Goal: Information Seeking & Learning: Learn about a topic

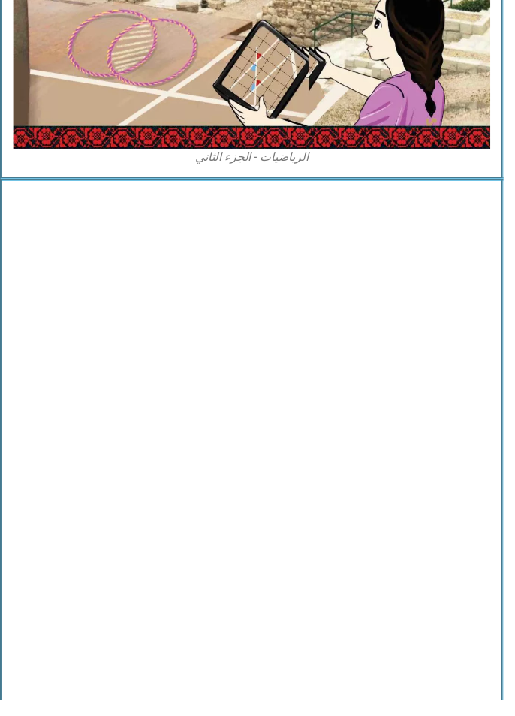
scroll to position [4649, -11]
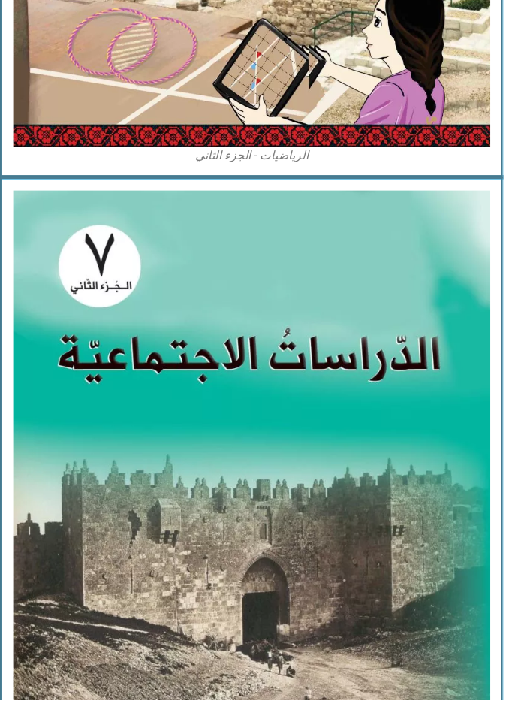
click at [347, 320] on img at bounding box center [258, 500] width 488 height 611
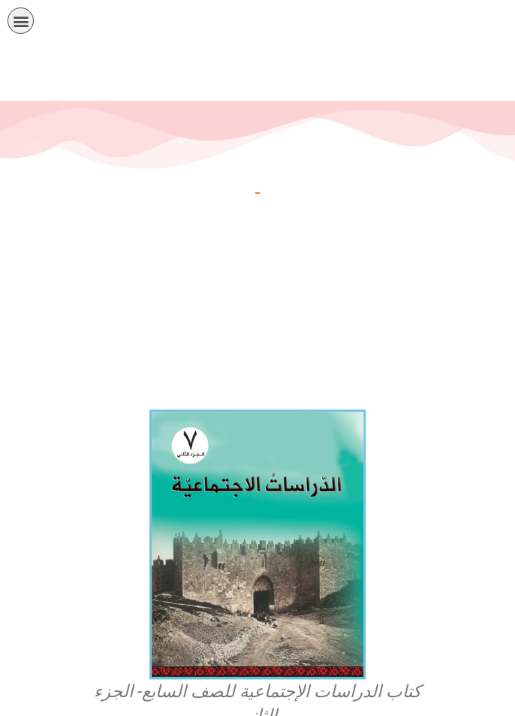
click at [297, 487] on img at bounding box center [257, 544] width 216 height 270
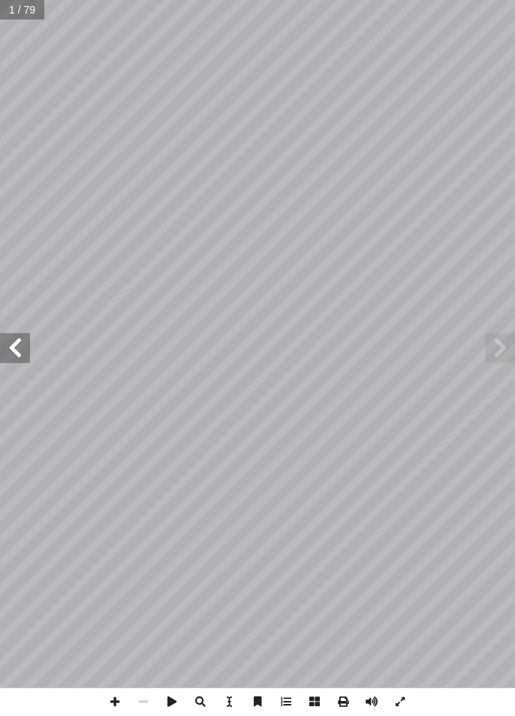
click at [21, 342] on span at bounding box center [15, 348] width 30 height 30
click at [17, 346] on span at bounding box center [15, 348] width 30 height 30
click at [12, 349] on span at bounding box center [15, 348] width 30 height 30
click at [18, 355] on span at bounding box center [15, 348] width 30 height 30
click at [17, 357] on span at bounding box center [15, 348] width 30 height 30
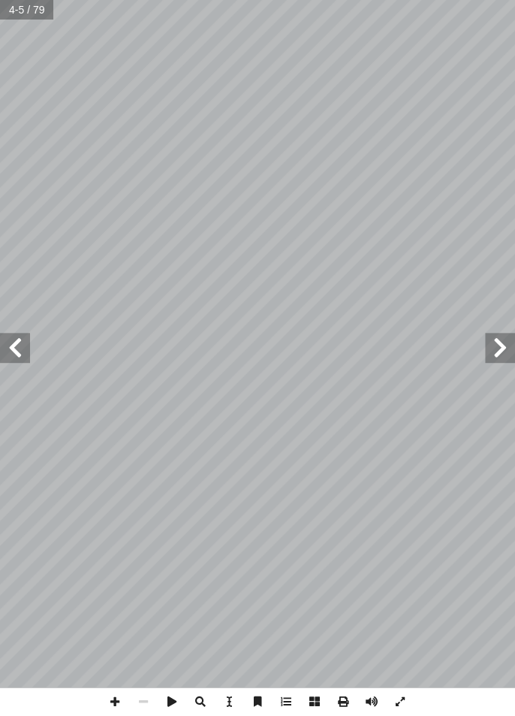
click at [26, 354] on span at bounding box center [15, 348] width 30 height 30
click at [25, 343] on span at bounding box center [15, 348] width 30 height 30
click at [12, 357] on span at bounding box center [15, 348] width 30 height 30
